Goal: Go to known website: Go to known website

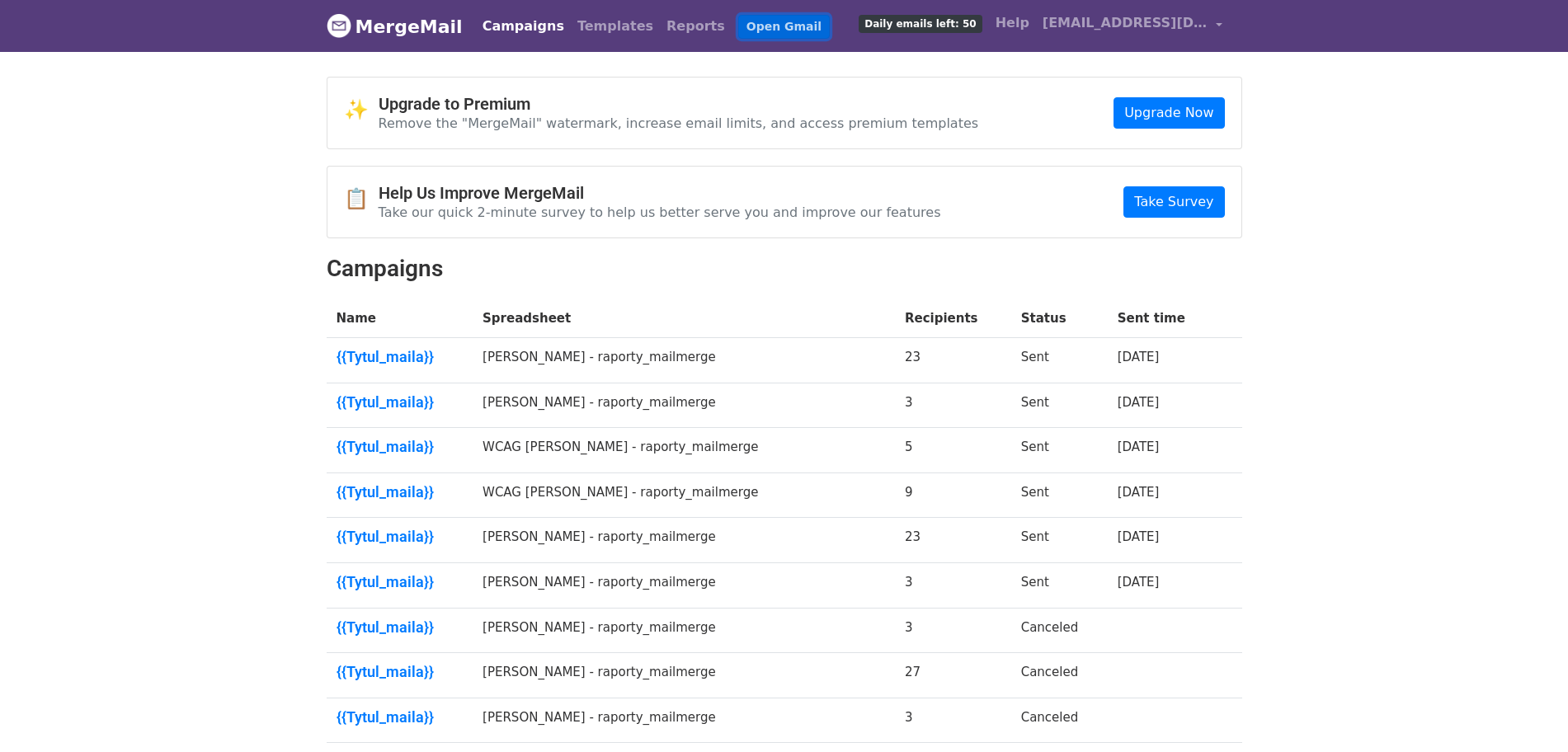
click at [740, 23] on link "Open Gmail" at bounding box center [784, 27] width 91 height 24
